Goal: Check status: Check status

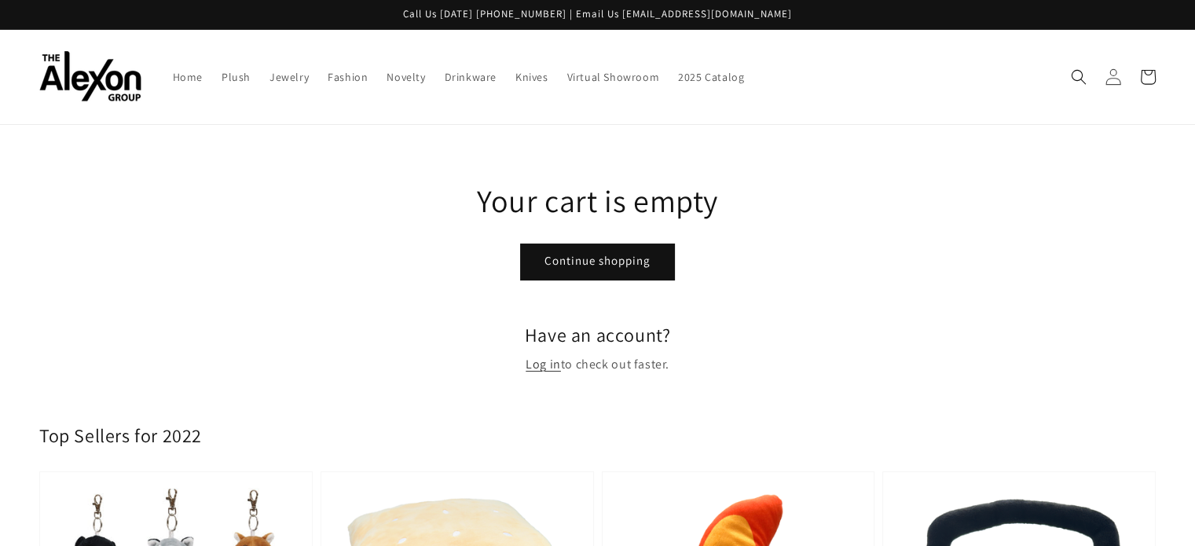
click at [1113, 75] on icon at bounding box center [1112, 76] width 16 height 16
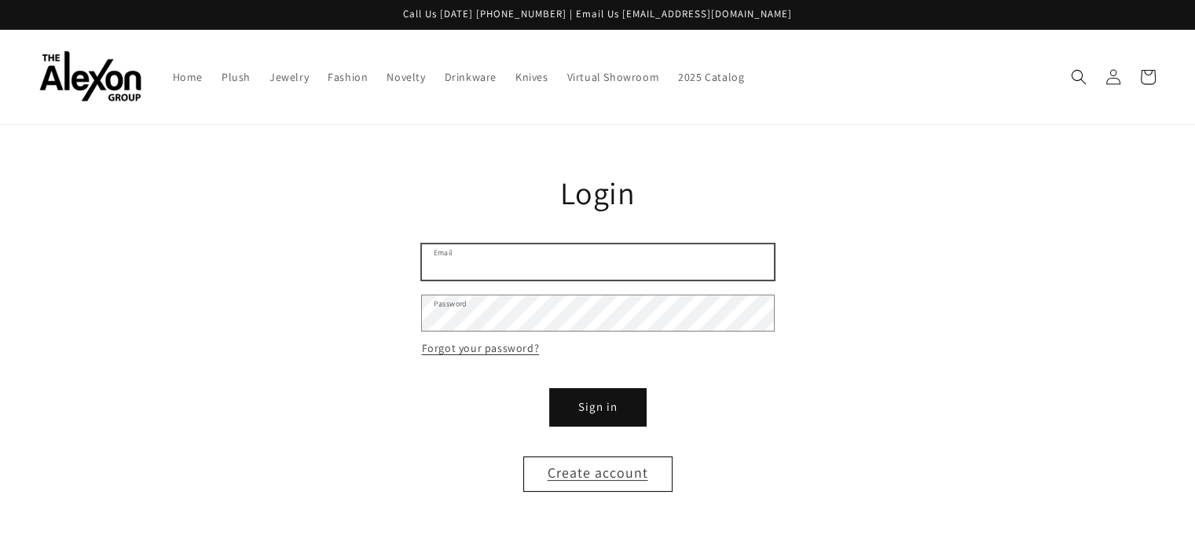
type input "**********"
click at [592, 390] on button "Sign in" at bounding box center [598, 407] width 94 height 35
click at [574, 400] on button "Sign in" at bounding box center [598, 407] width 94 height 35
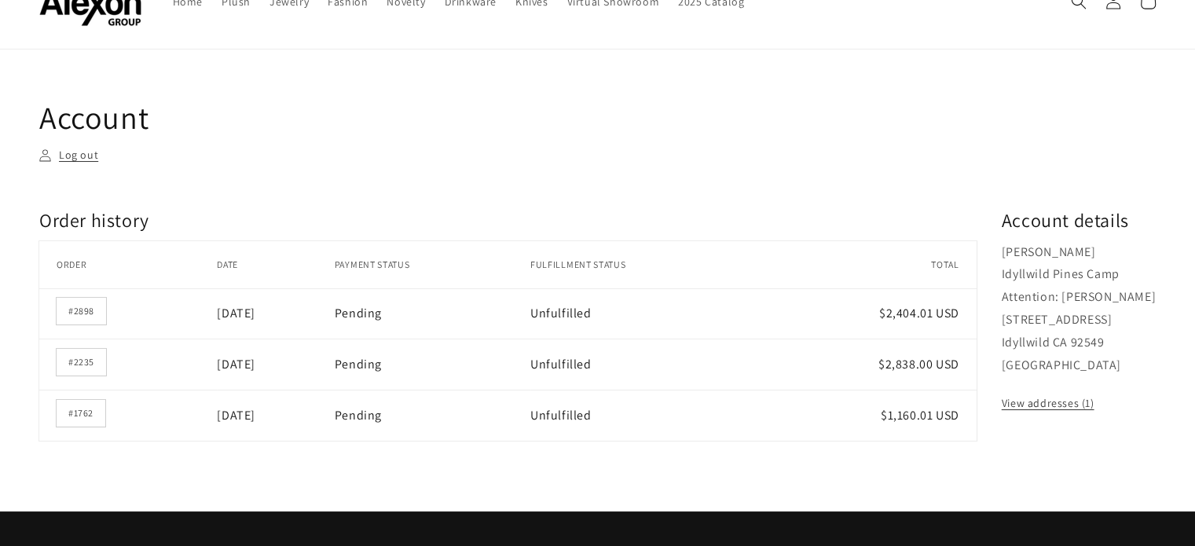
scroll to position [79, 0]
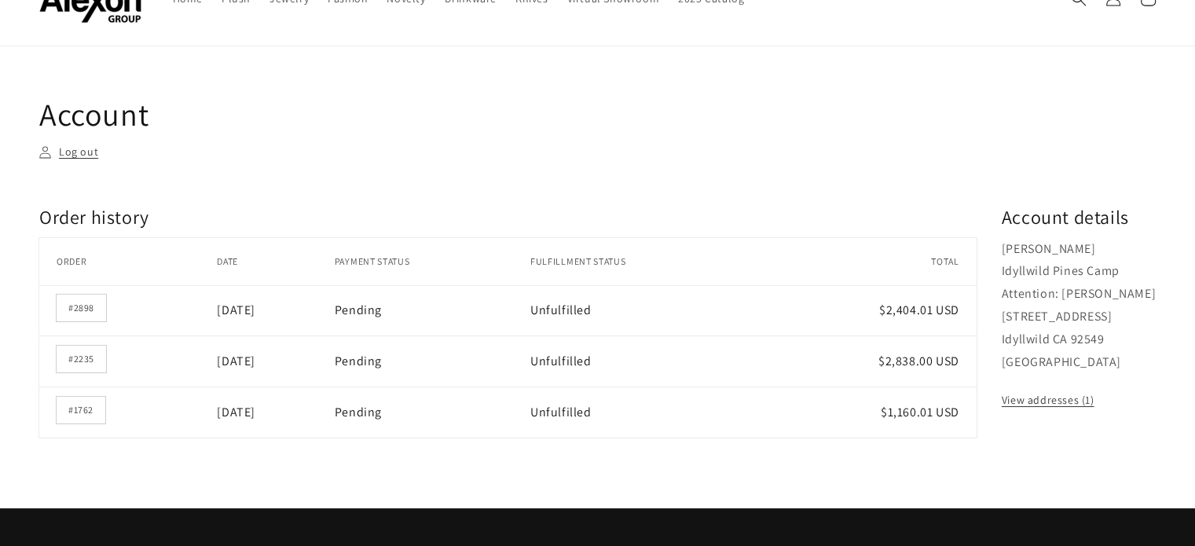
click at [152, 288] on td "#2898" at bounding box center [127, 310] width 177 height 51
click at [79, 295] on link "#2898" at bounding box center [81, 308] width 49 height 27
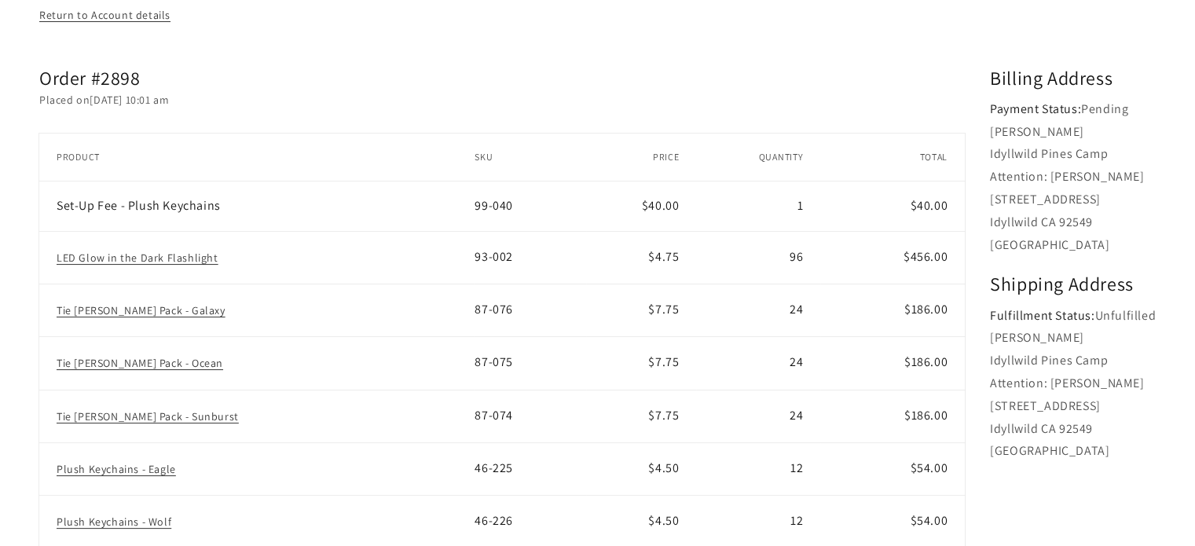
scroll to position [314, 0]
